Goal: Information Seeking & Learning: Learn about a topic

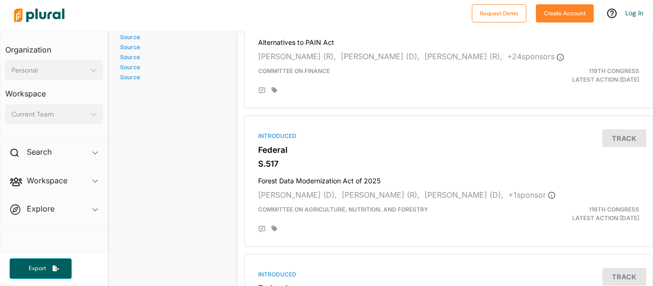
scroll to position [1942, 0]
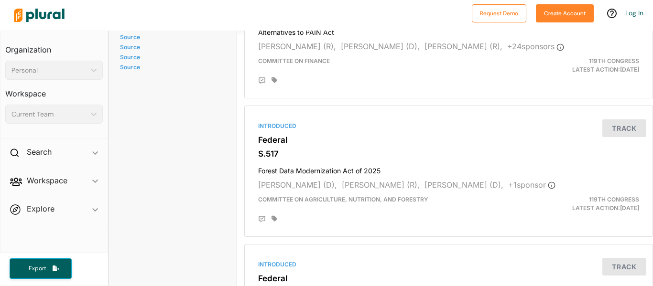
click at [131, 21] on link "Source" at bounding box center [171, 16] width 102 height 7
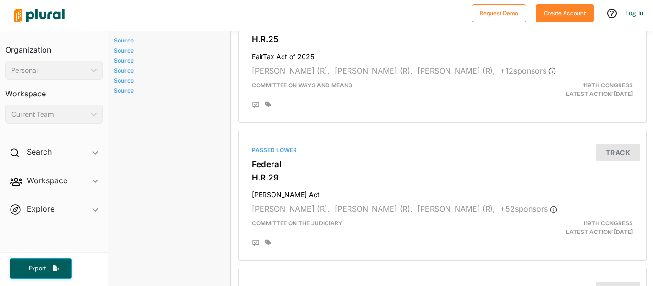
scroll to position [1542, 6]
click at [121, 45] on link "Source" at bounding box center [165, 41] width 102 height 7
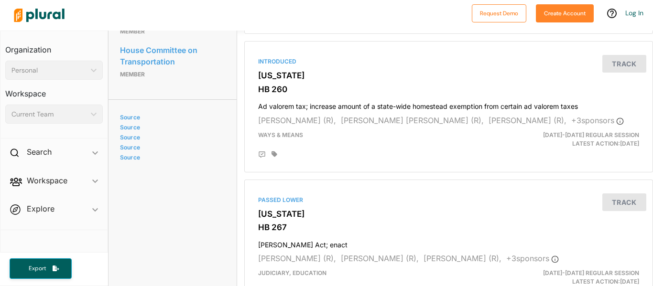
scroll to position [647, 0]
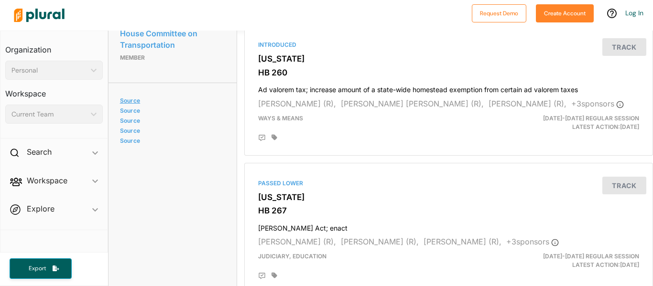
click at [130, 104] on link "Source" at bounding box center [171, 100] width 102 height 7
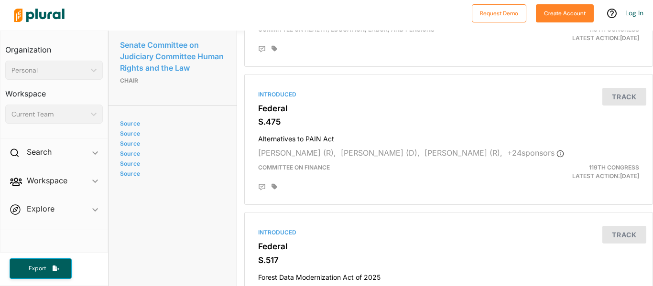
scroll to position [1826, 0]
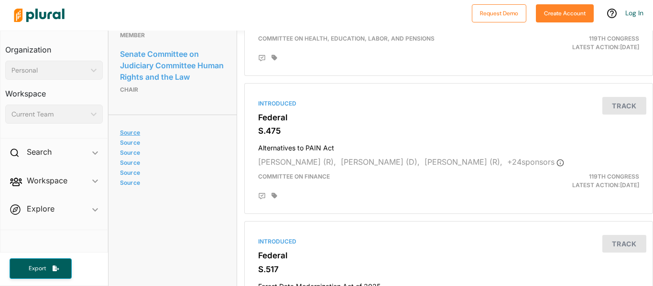
click at [122, 136] on link "Source" at bounding box center [171, 132] width 102 height 7
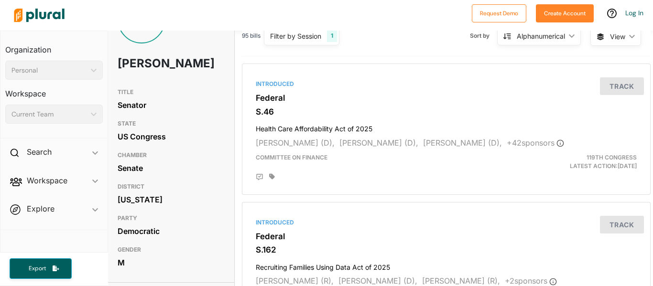
scroll to position [48, 2]
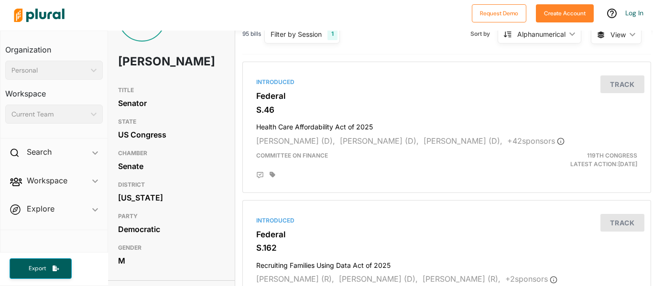
click at [174, 32] on div "[PERSON_NAME] [PERSON_NAME]" at bounding box center [171, 38] width 128 height 88
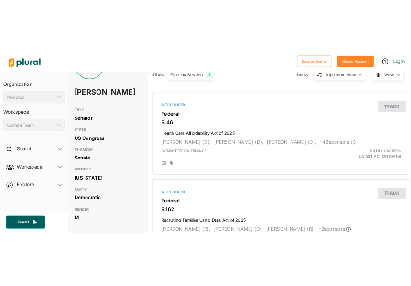
scroll to position [0, 7]
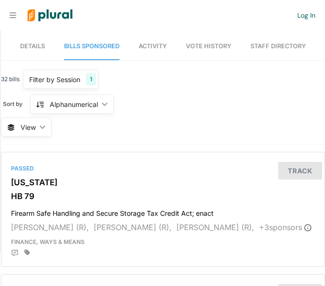
click at [32, 53] on link "Details" at bounding box center [32, 46] width 25 height 27
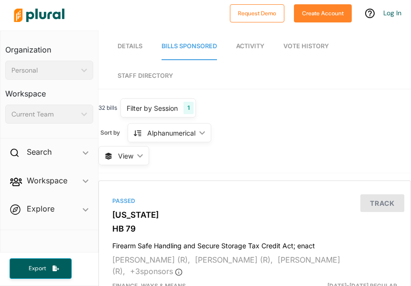
click at [134, 44] on span "Details" at bounding box center [130, 46] width 25 height 7
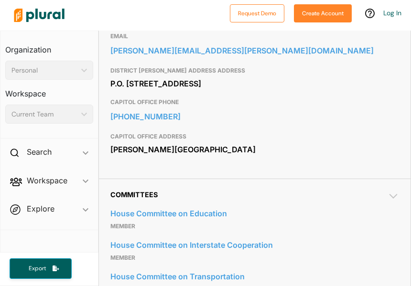
scroll to position [548, 0]
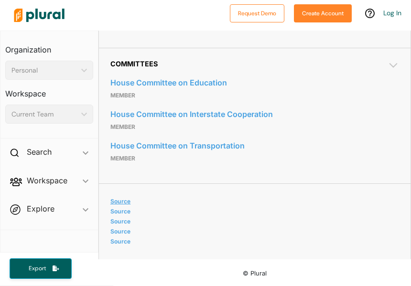
click at [117, 200] on link "Source" at bounding box center [253, 201] width 286 height 7
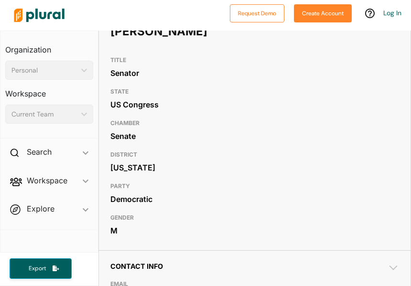
scroll to position [147, 0]
